Goal: Task Accomplishment & Management: Use online tool/utility

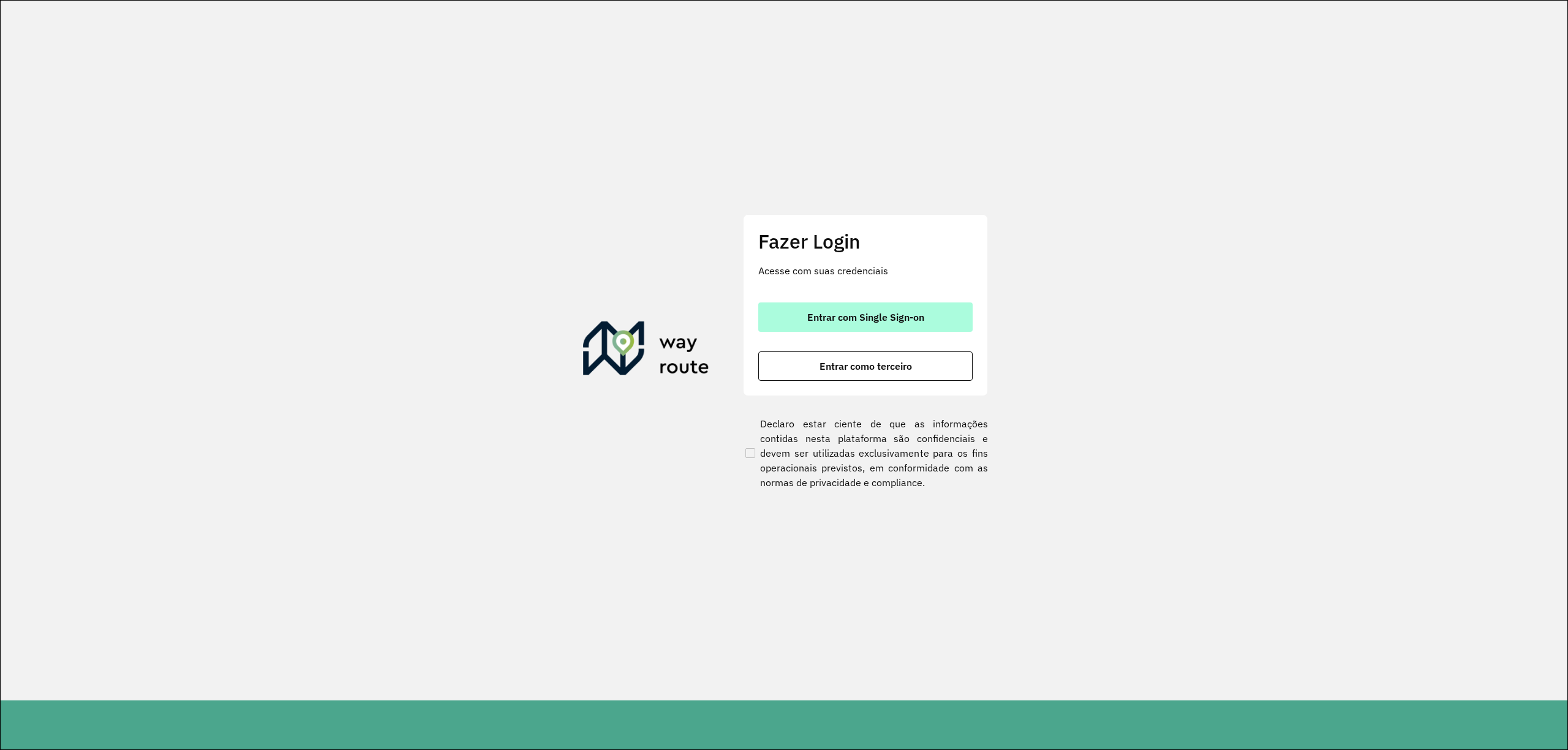
click at [819, 327] on button "Entrar com Single Sign-on" at bounding box center [865, 317] width 215 height 29
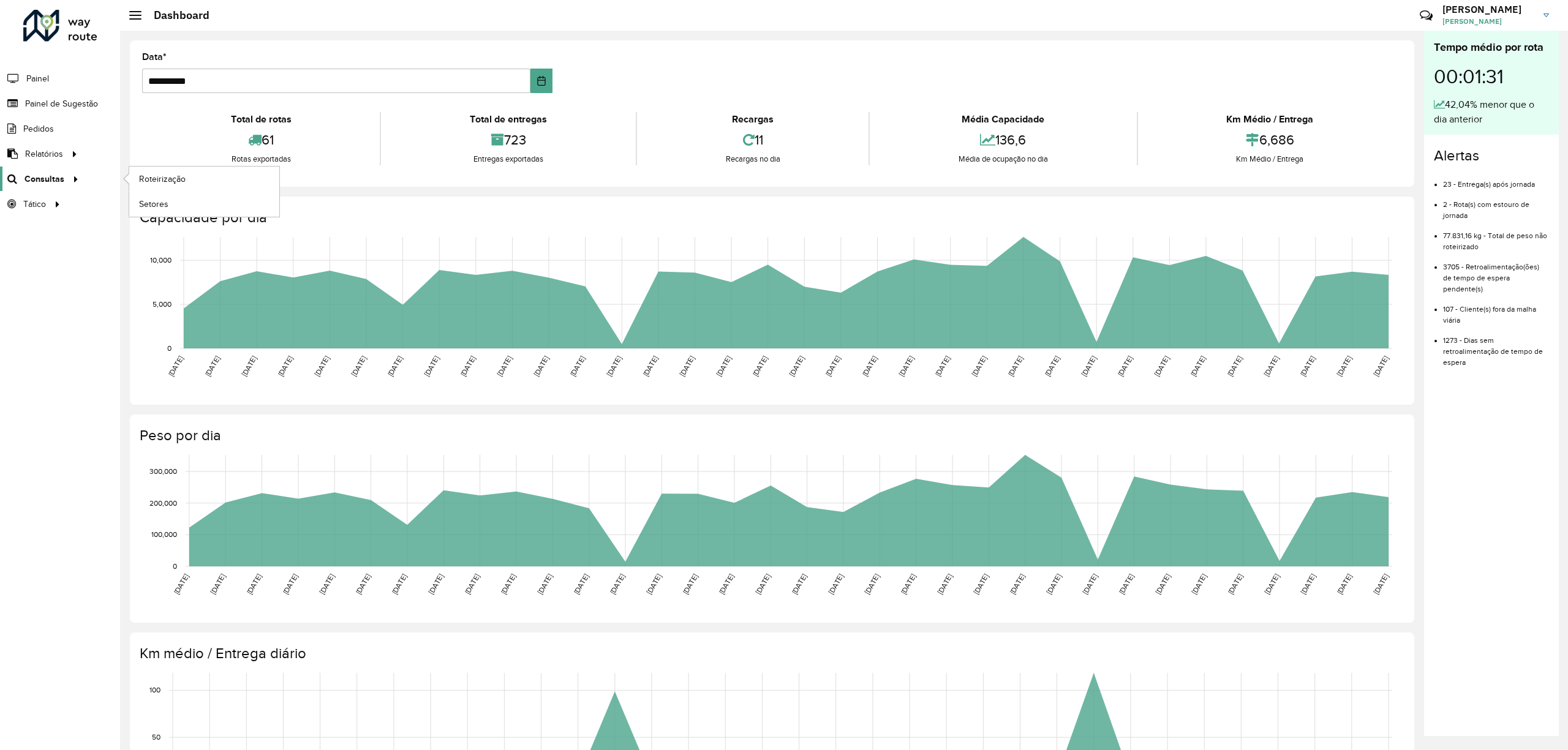
click at [39, 179] on span "Consultas" at bounding box center [45, 179] width 40 height 13
click at [139, 181] on span "Roteirização" at bounding box center [164, 179] width 50 height 13
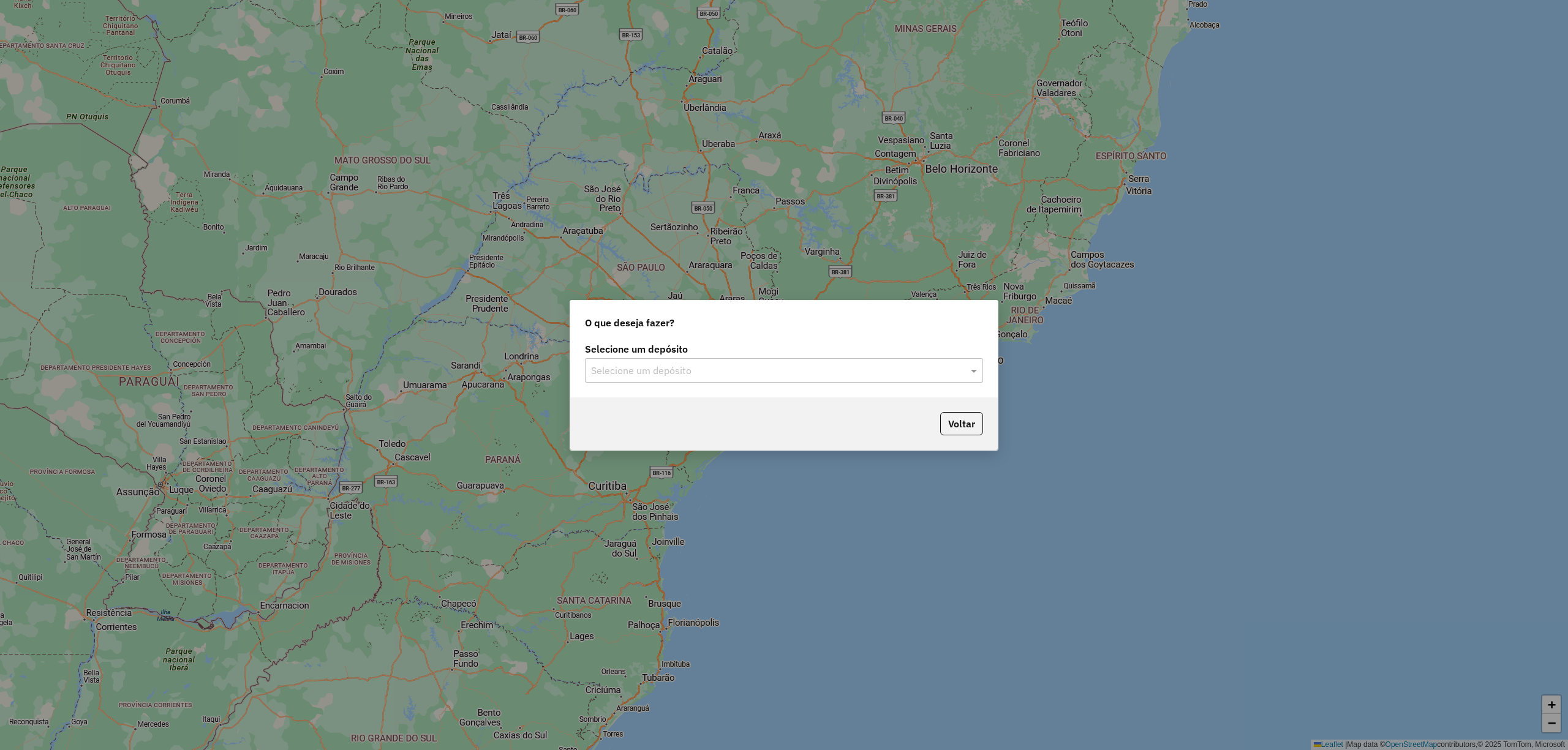
click at [673, 370] on input "text" at bounding box center [771, 371] width 361 height 15
click at [632, 403] on span "CDD Praia Grande" at bounding box center [650, 404] width 119 height 10
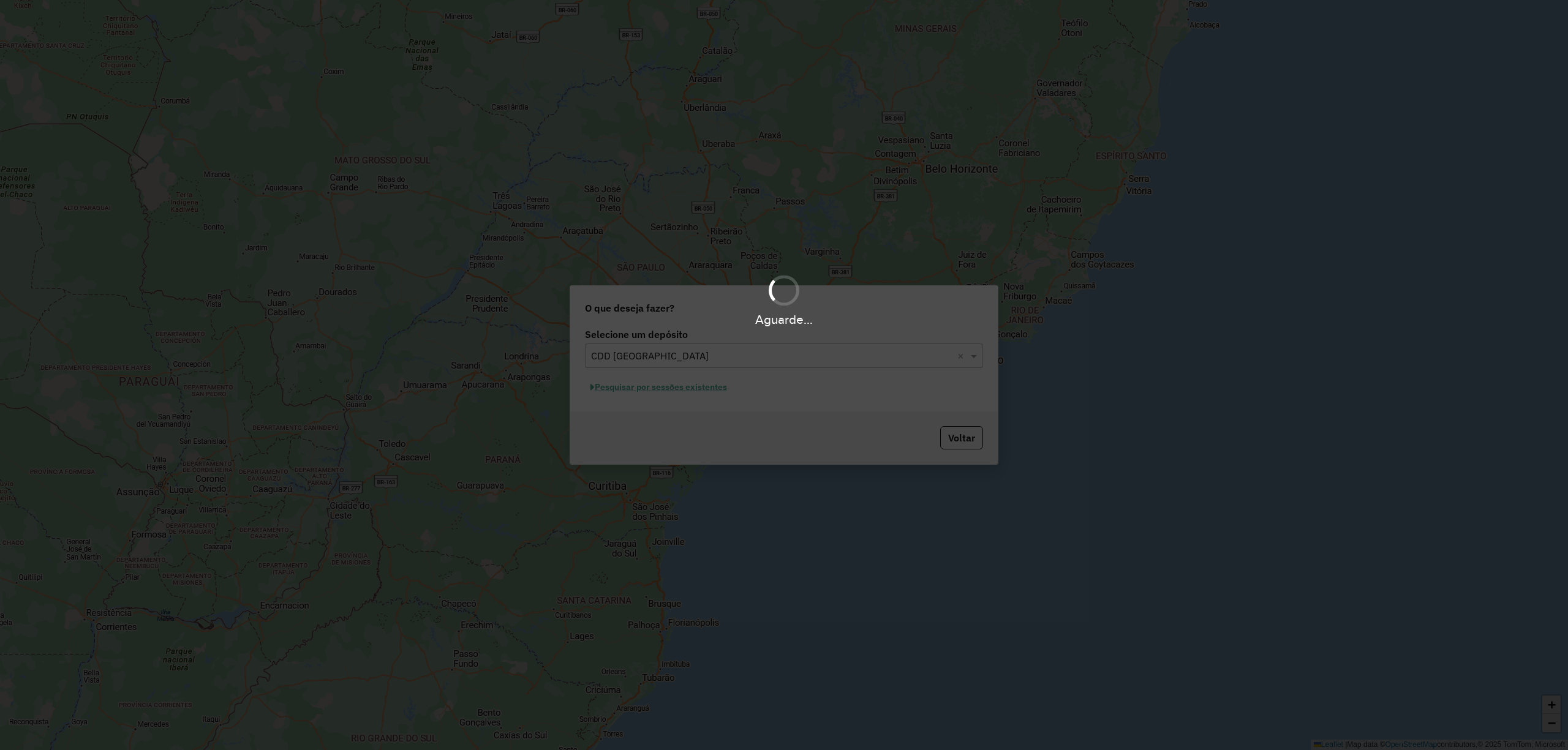
click at [679, 390] on div "Aguarde..." at bounding box center [784, 375] width 1568 height 750
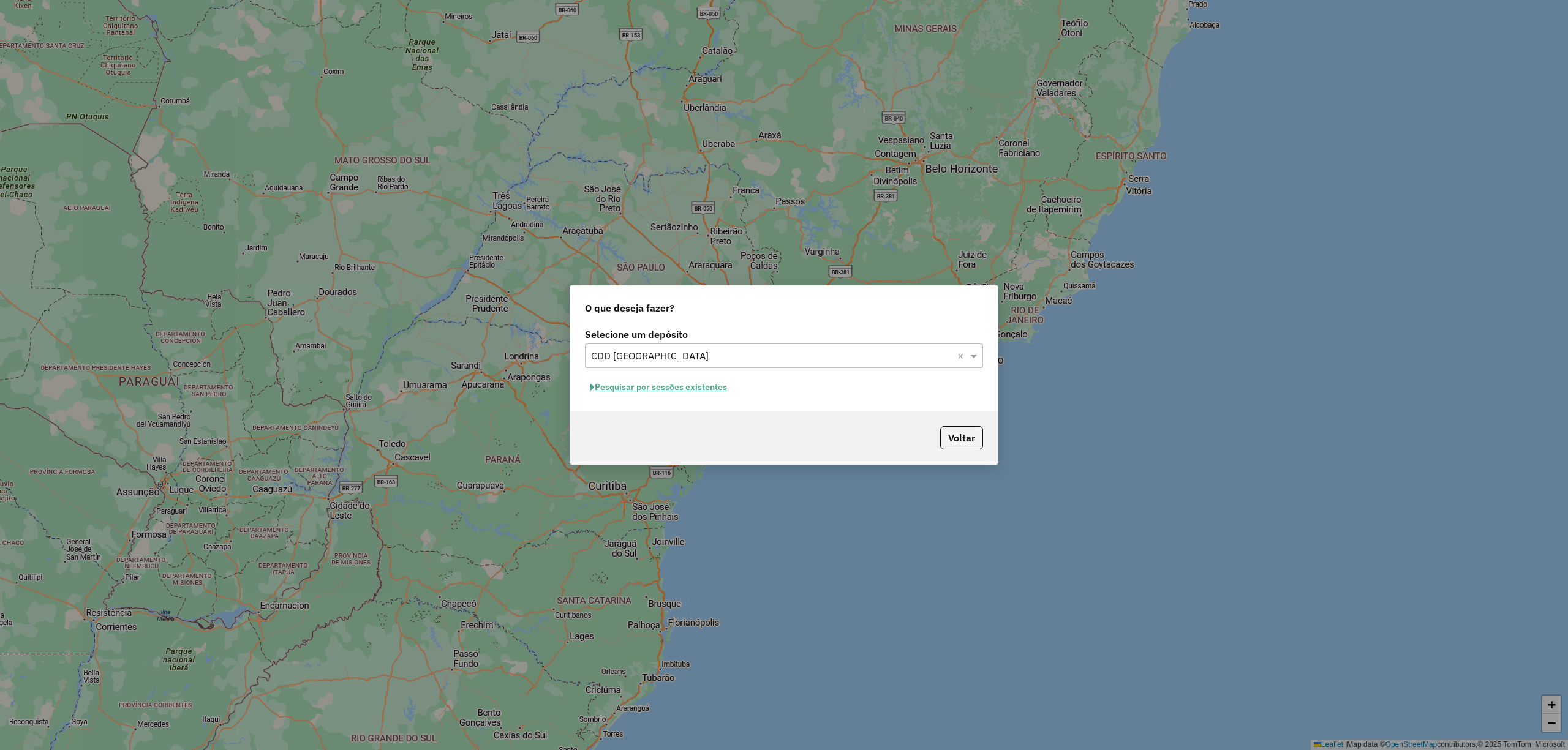
click at [652, 392] on button "Pesquisar por sessões existentes" at bounding box center [659, 387] width 147 height 19
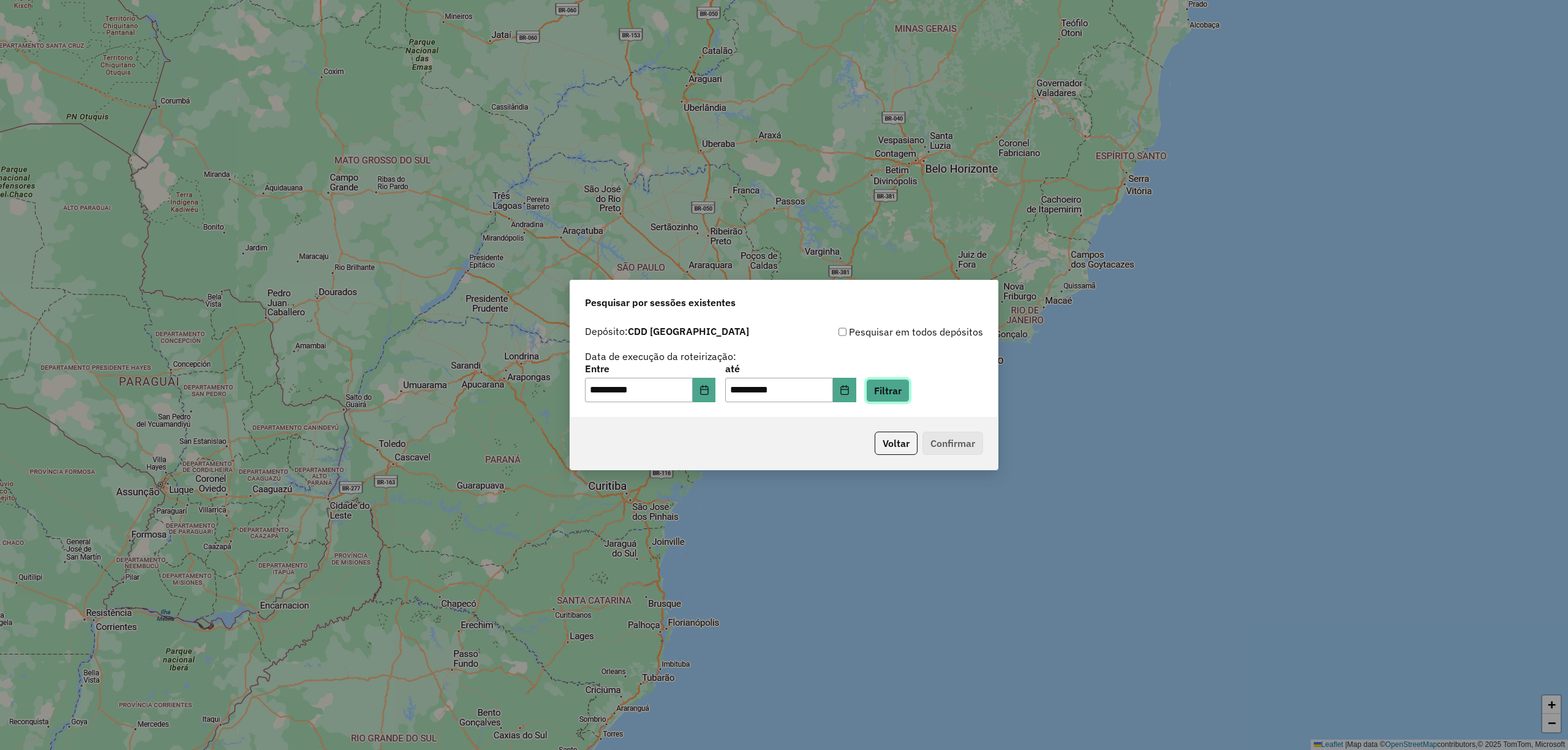
click at [895, 387] on button "Filtrar" at bounding box center [888, 391] width 44 height 24
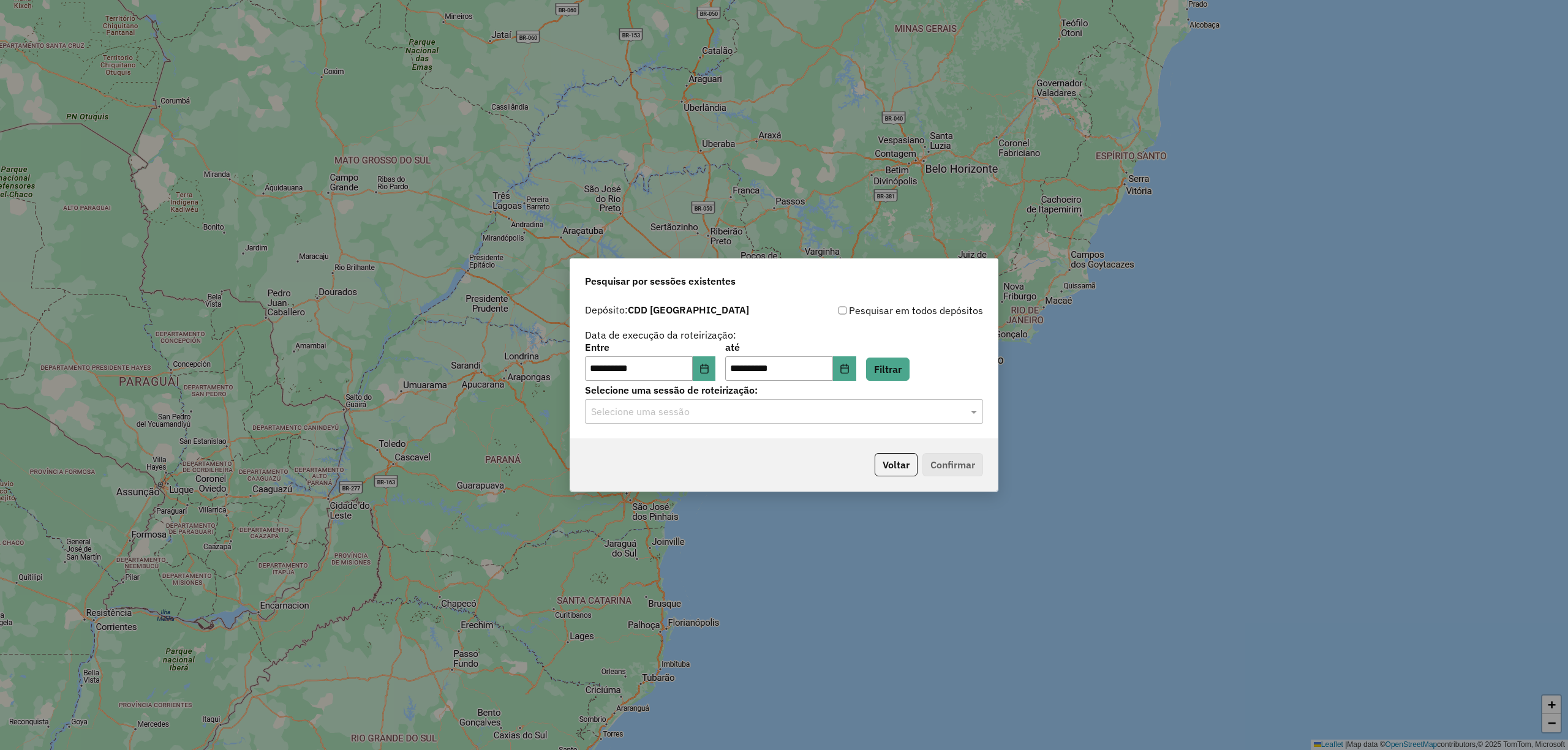
click at [733, 413] on input "text" at bounding box center [771, 412] width 361 height 15
click at [725, 441] on div "1291478 - 09/10/2025 20:26" at bounding box center [783, 447] width 396 height 21
click at [943, 469] on button "Confirmar" at bounding box center [952, 465] width 61 height 24
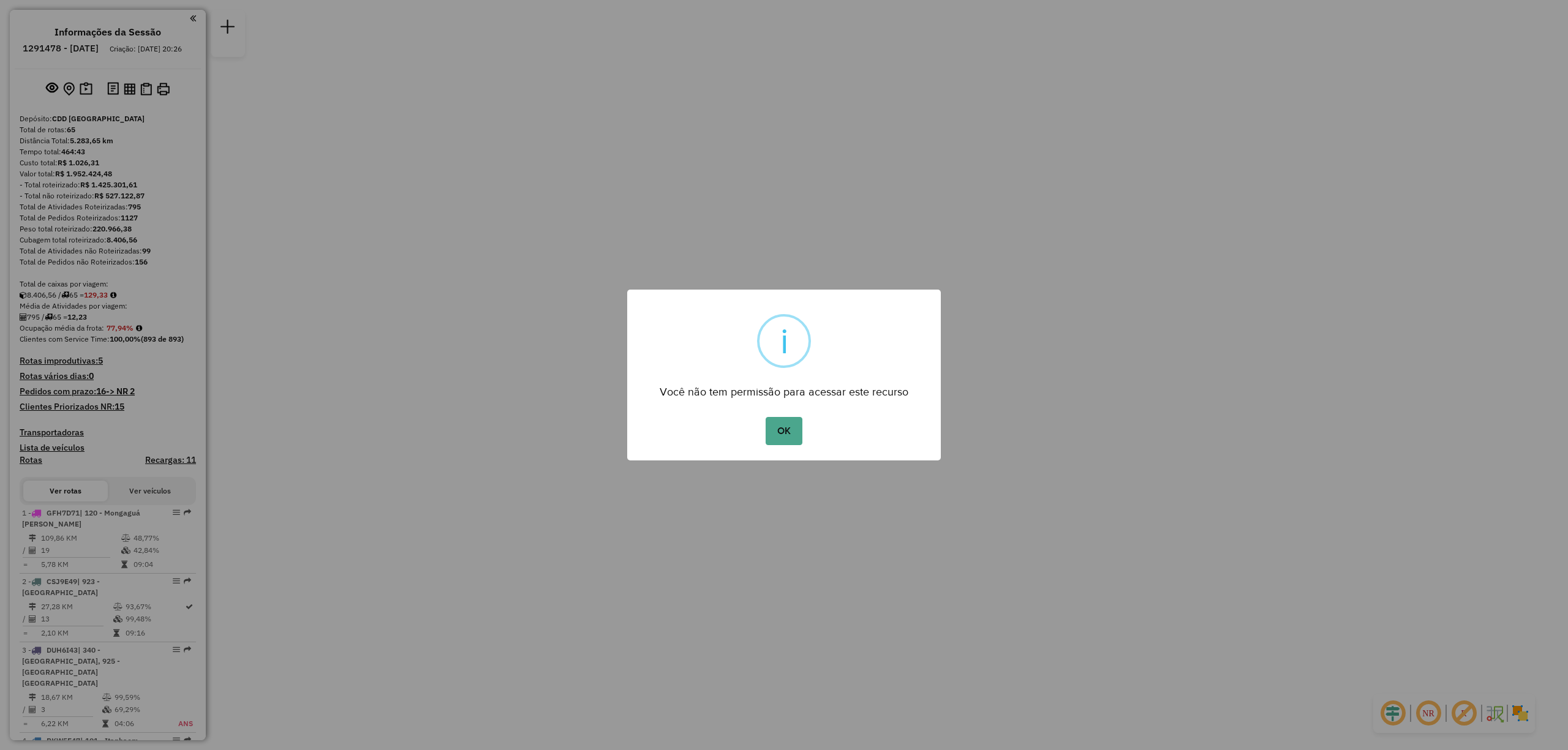
click at [777, 439] on button "OK" at bounding box center [784, 431] width 36 height 28
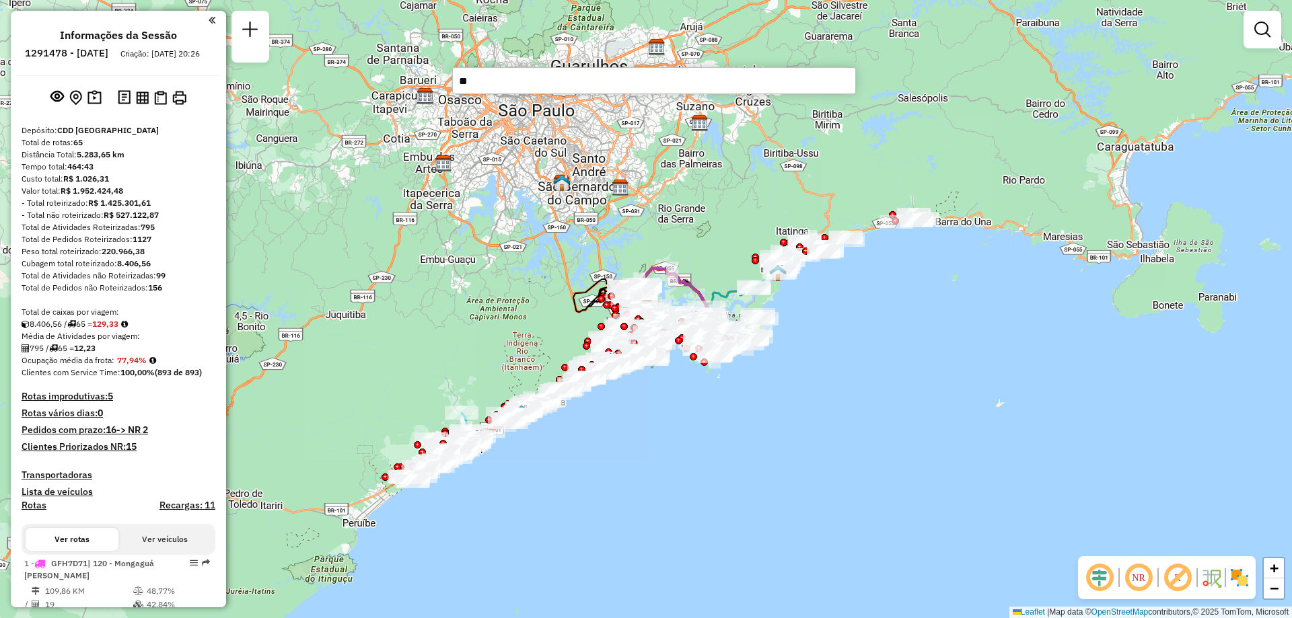
type input "**"
